Goal: Information Seeking & Learning: Check status

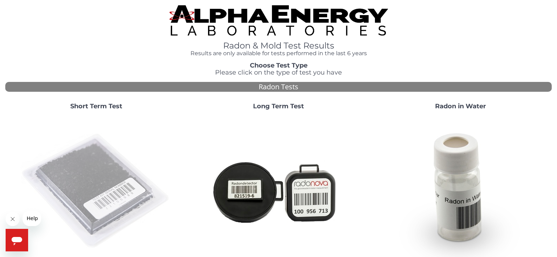
click at [89, 160] on img at bounding box center [96, 191] width 151 height 151
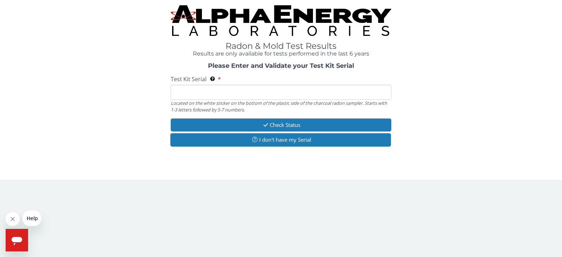
click at [188, 87] on input "Test Kit Serial Located on the white sticker on the bottom of the plastic side …" at bounding box center [281, 92] width 221 height 15
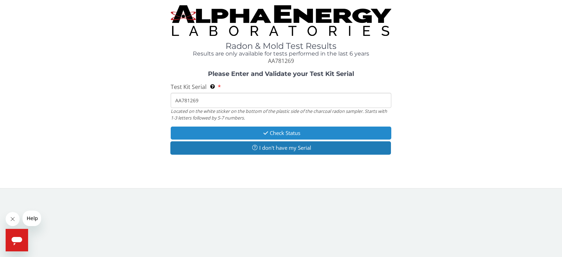
type input "AA781269"
click at [280, 136] on button "Check Status" at bounding box center [281, 132] width 221 height 13
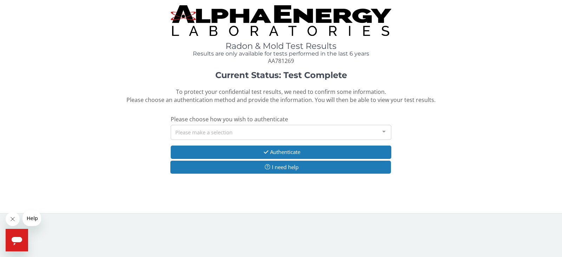
click at [317, 137] on div "Please make a selection" at bounding box center [281, 132] width 221 height 15
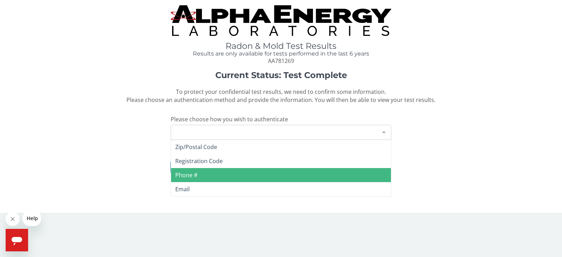
click at [205, 175] on span "Phone #" at bounding box center [281, 175] width 220 height 14
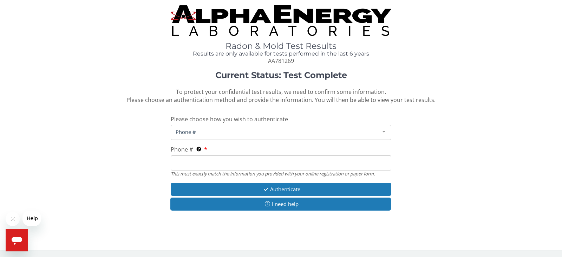
click at [192, 164] on input "Phone # This must exactly match the information you provided with your online r…" at bounding box center [281, 162] width 221 height 15
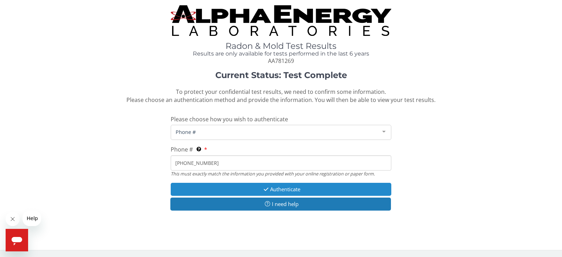
type input "[PHONE_NUMBER]"
click at [263, 191] on icon "button" at bounding box center [266, 189] width 8 height 5
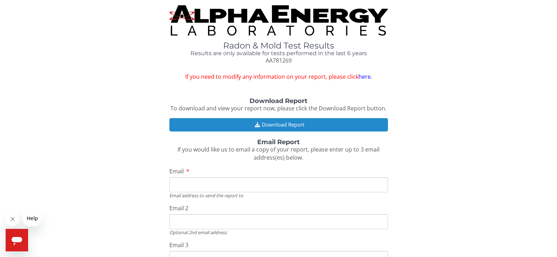
click at [276, 122] on button "Download Report" at bounding box center [278, 124] width 219 height 13
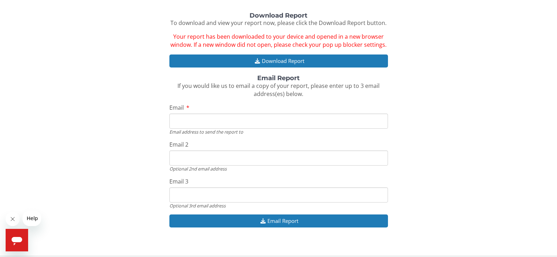
scroll to position [91, 0]
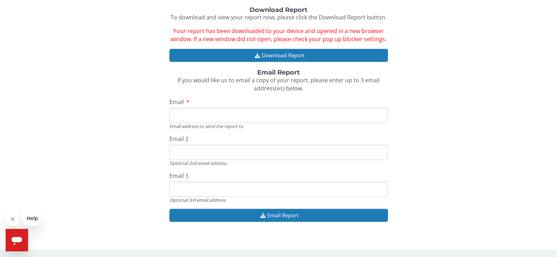
click at [270, 35] on span "Your report has been downloaded to your device and opened in a new browser wind…" at bounding box center [278, 35] width 216 height 16
